Goal: Check status: Check status

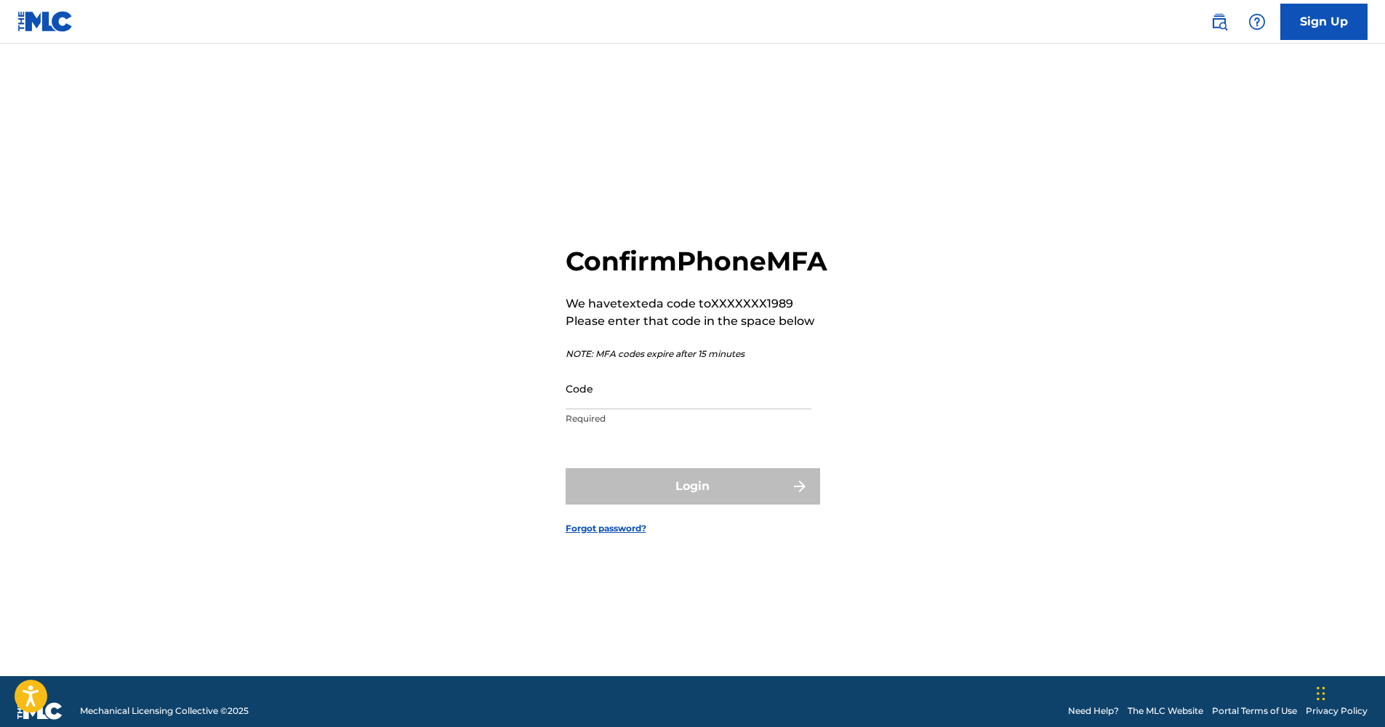
click at [715, 409] on input "Code" at bounding box center [689, 388] width 246 height 41
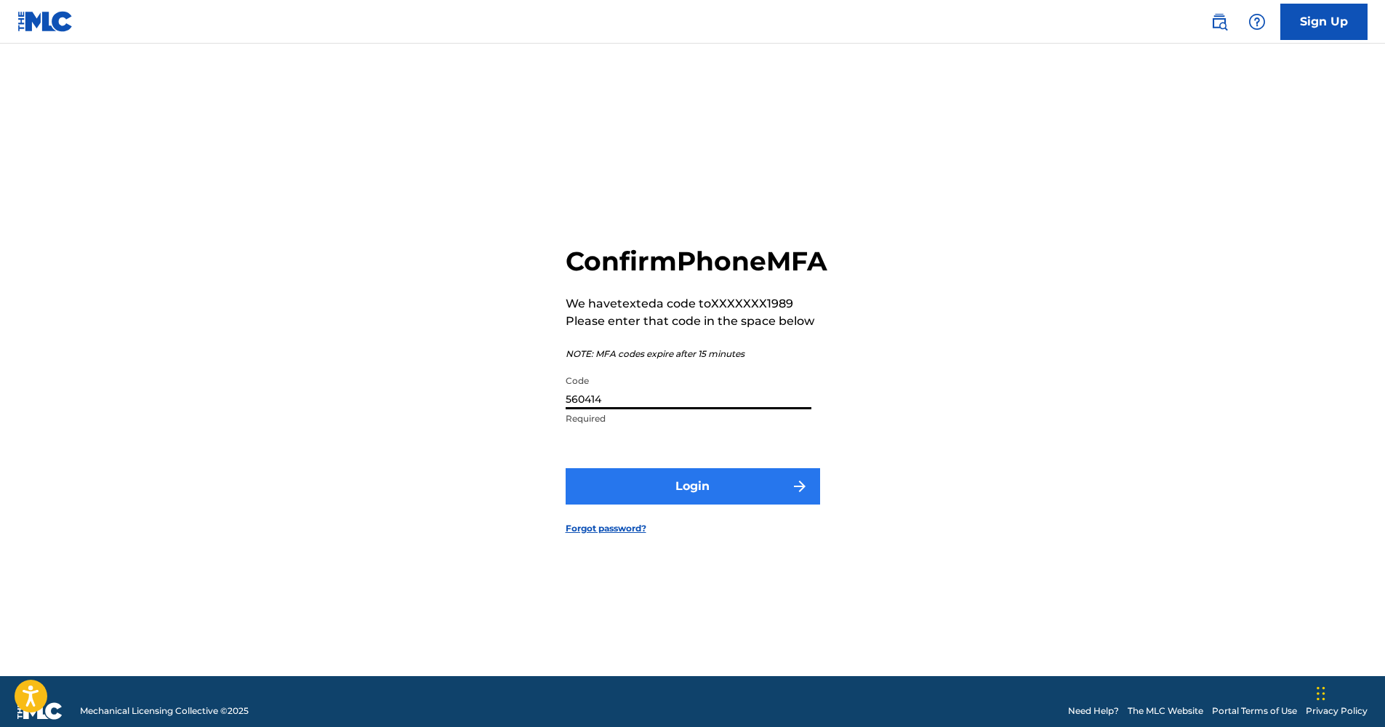
type input "560414"
click at [697, 504] on button "Login" at bounding box center [693, 486] width 254 height 36
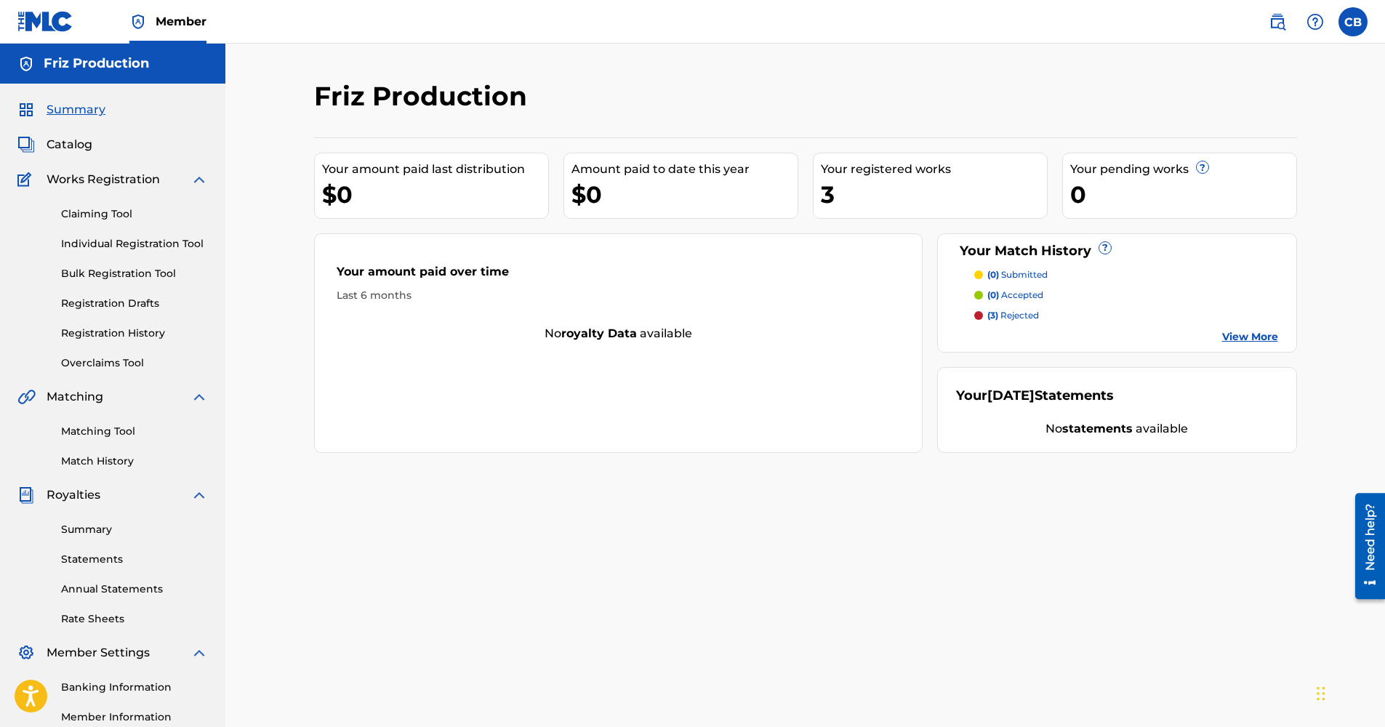
click at [988, 314] on span "(3)" at bounding box center [992, 315] width 11 height 11
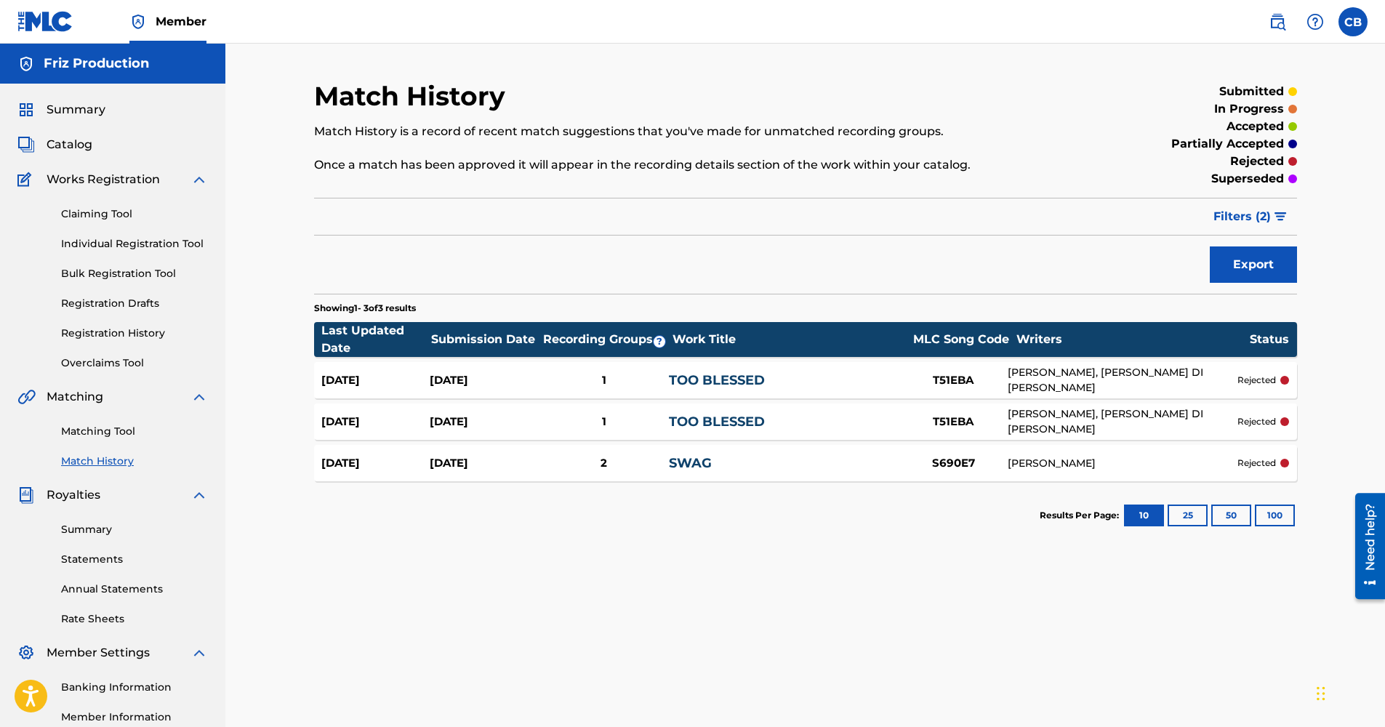
click at [769, 451] on div "[DATE] [DATE] 2 SWAG S690E7 [PERSON_NAME] rejected" at bounding box center [805, 463] width 983 height 36
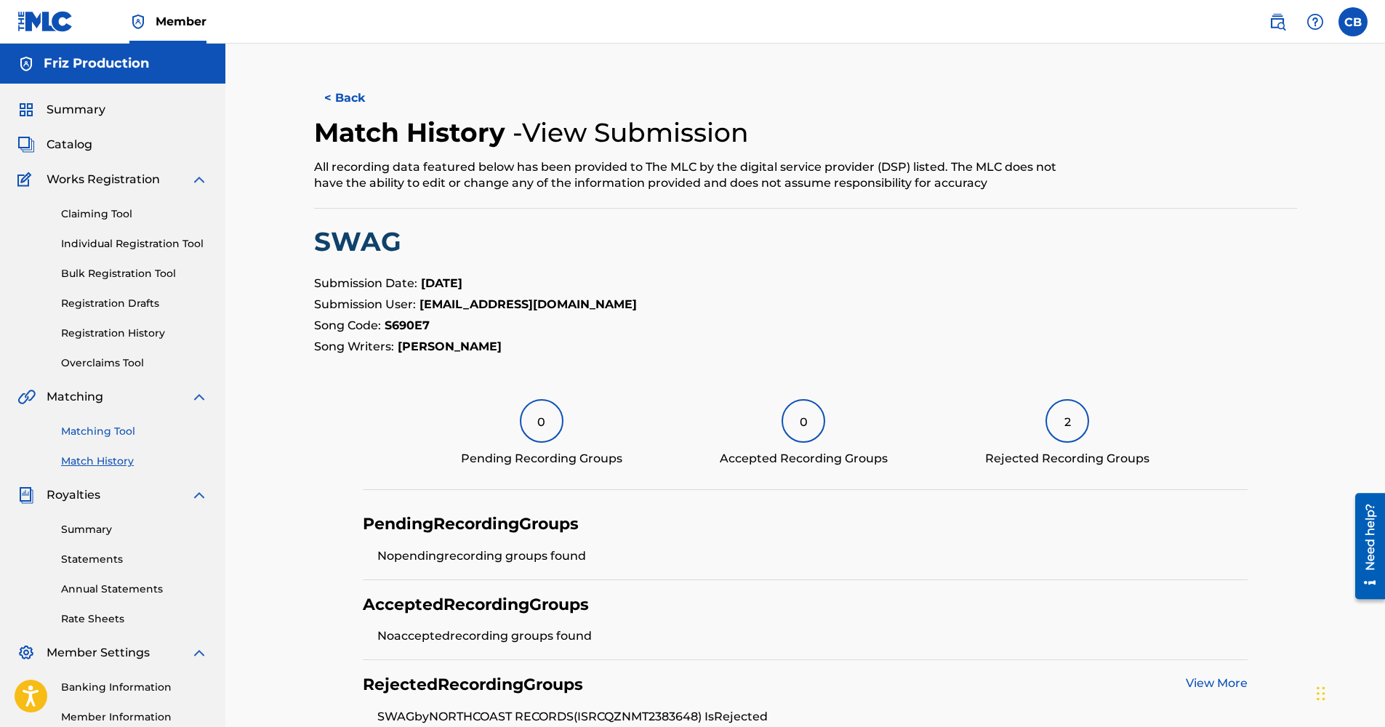
click at [102, 430] on link "Matching Tool" at bounding box center [134, 431] width 147 height 15
